Goal: Information Seeking & Learning: Learn about a topic

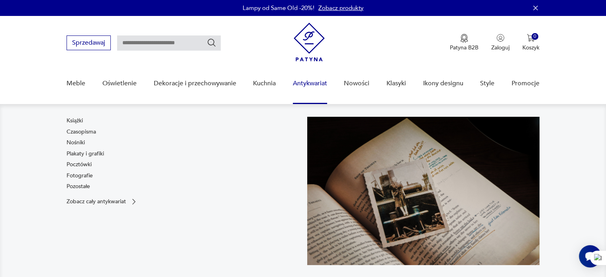
click at [320, 82] on link "Antykwariat" at bounding box center [310, 83] width 34 height 31
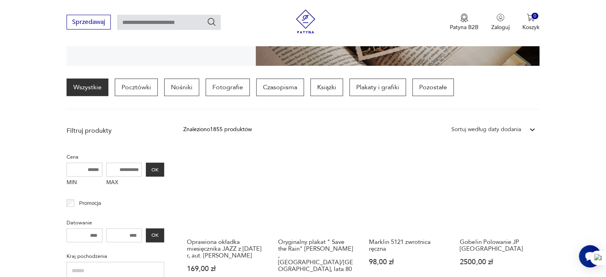
scroll to position [171, 0]
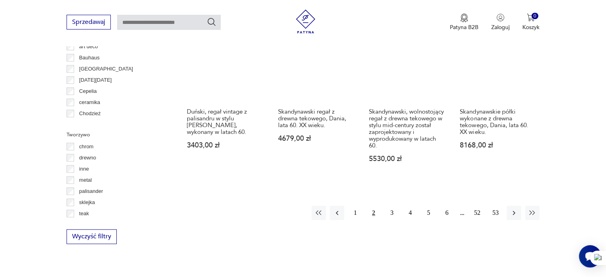
scroll to position [889, 0]
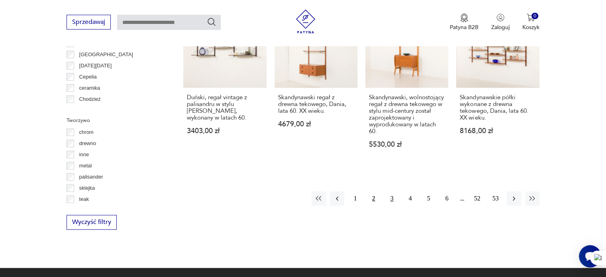
click at [394, 191] on button "3" at bounding box center [392, 198] width 14 height 14
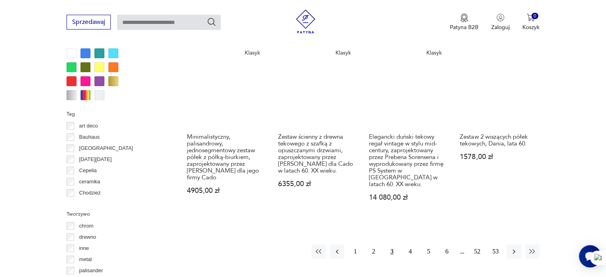
scroll to position [809, 0]
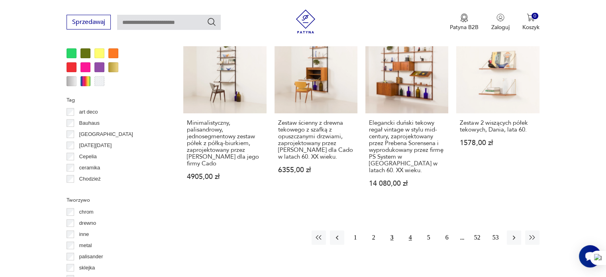
click at [411, 230] on button "4" at bounding box center [410, 237] width 14 height 14
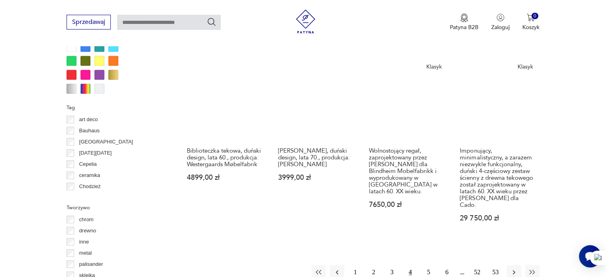
scroll to position [849, 0]
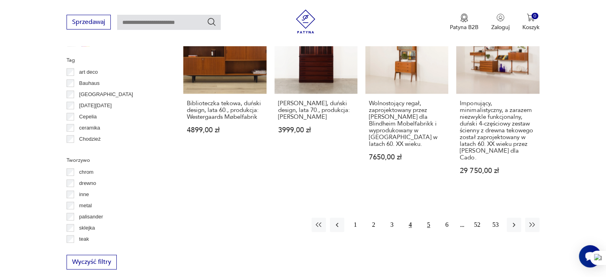
click at [428, 218] on button "5" at bounding box center [429, 225] width 14 height 14
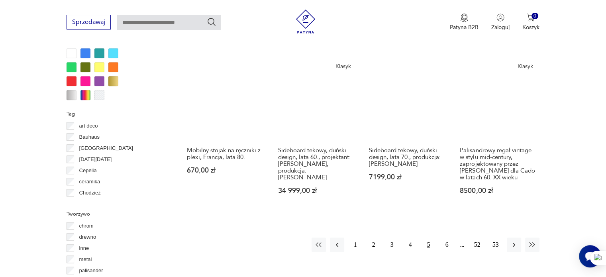
scroll to position [809, 0]
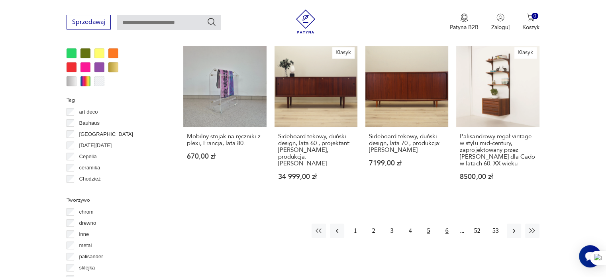
click at [450, 224] on button "6" at bounding box center [447, 231] width 14 height 14
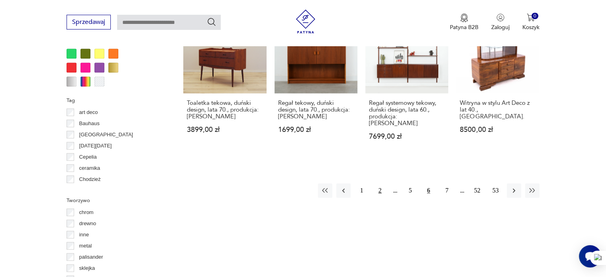
scroll to position [809, 0]
click at [448, 183] on button "7" at bounding box center [447, 190] width 14 height 14
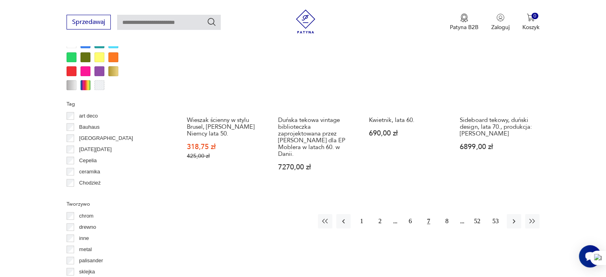
scroll to position [809, 0]
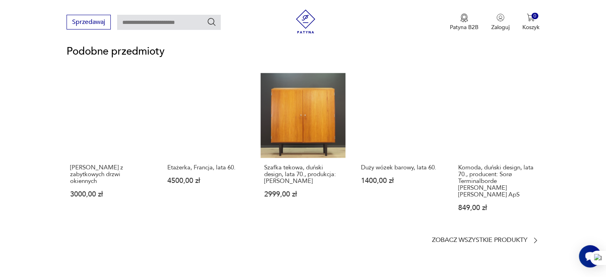
scroll to position [638, 0]
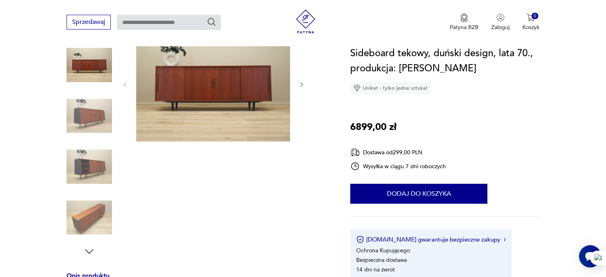
scroll to position [199, 0]
